Goal: Find specific page/section

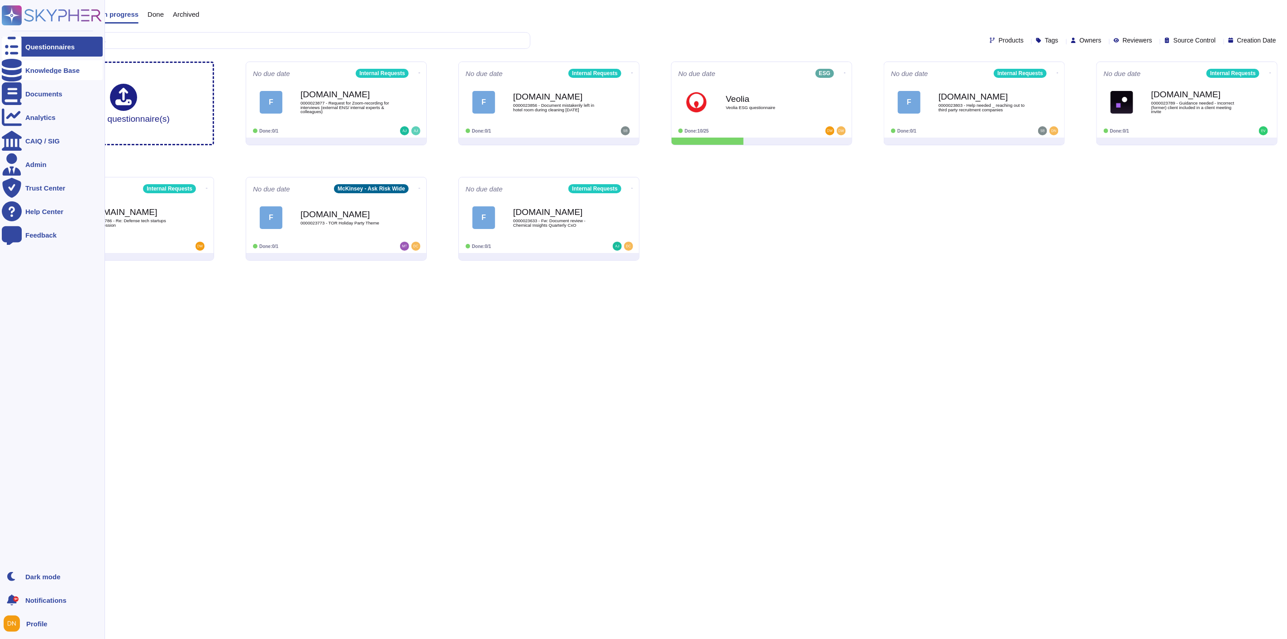
click at [15, 74] on div at bounding box center [12, 70] width 20 height 20
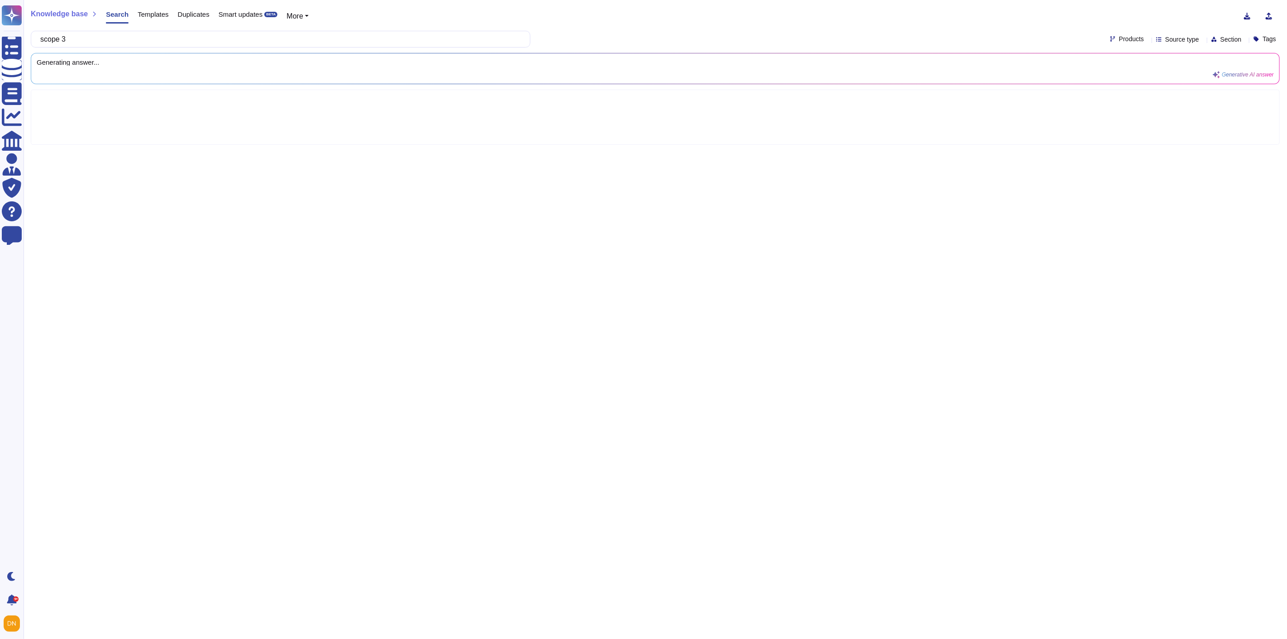
type input "scope 3"
